Goal: Register for event/course

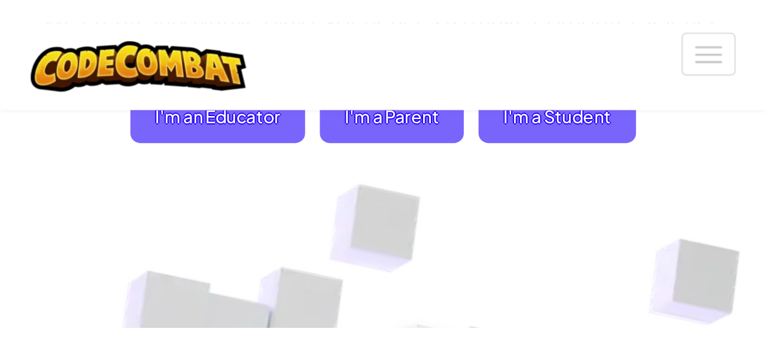
scroll to position [120, 0]
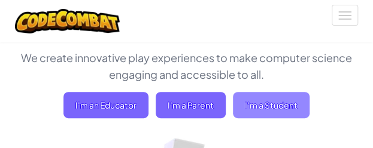
click at [274, 99] on span "I'm a Student" at bounding box center [271, 105] width 77 height 26
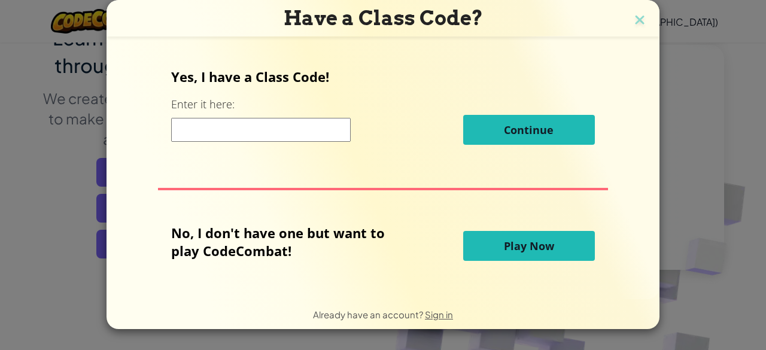
click at [372, 148] on button "Play Now" at bounding box center [529, 246] width 132 height 30
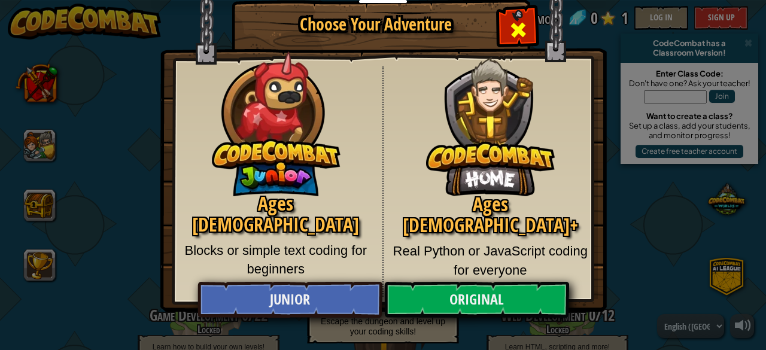
click at [372, 32] on div "Close modal" at bounding box center [518, 29] width 38 height 38
